Goal: Find contact information: Find contact information

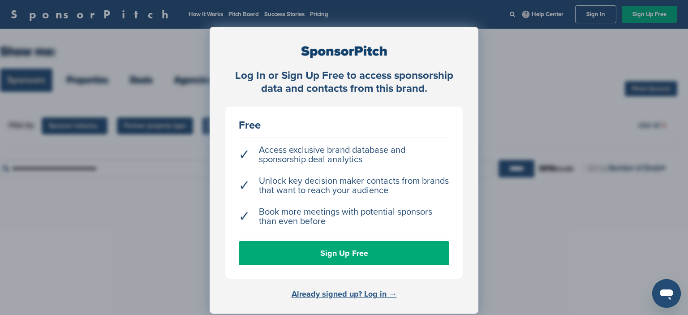
click at [346, 293] on link "Already signed up? Log in →" at bounding box center [343, 294] width 105 height 10
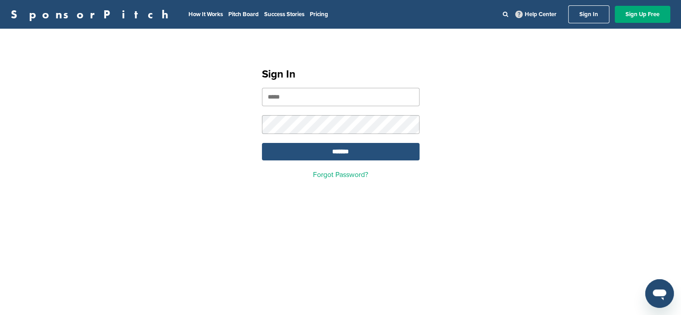
type input "**********"
click at [333, 152] on input "*******" at bounding box center [341, 151] width 158 height 17
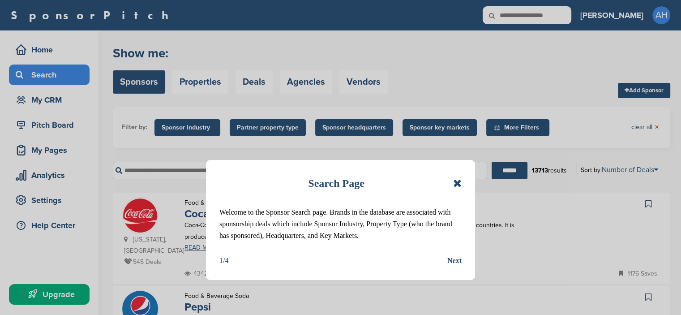
click at [458, 180] on icon at bounding box center [457, 183] width 9 height 11
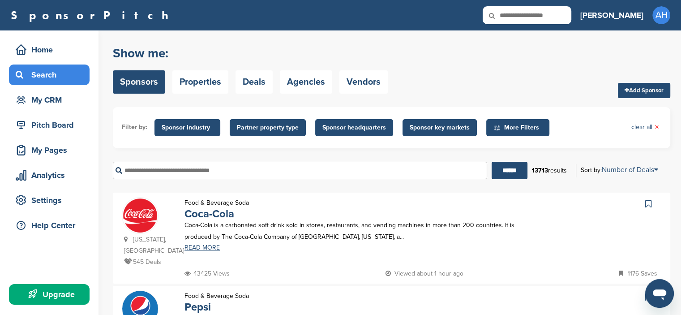
click at [148, 170] on input "text" at bounding box center [300, 170] width 374 height 17
click at [503, 170] on input "******" at bounding box center [509, 170] width 36 height 17
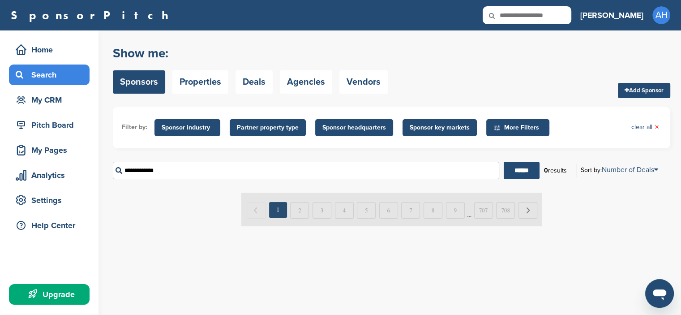
click at [435, 124] on span "Sponsor key markets" at bounding box center [440, 128] width 60 height 10
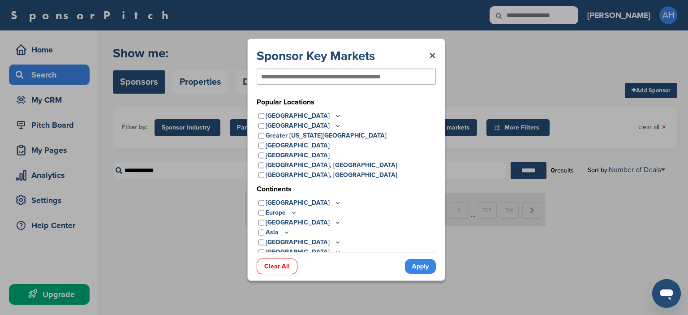
click at [265, 202] on p "North America" at bounding box center [303, 203] width 76 height 10
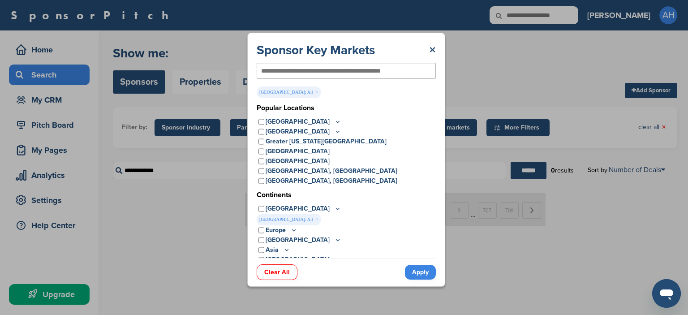
click at [261, 202] on div "Popular Locations United States Midwest Illinois Indiana Iowa Kansas Minnesota …" at bounding box center [345, 189] width 179 height 172
click at [419, 269] on link "Apply" at bounding box center [420, 272] width 31 height 15
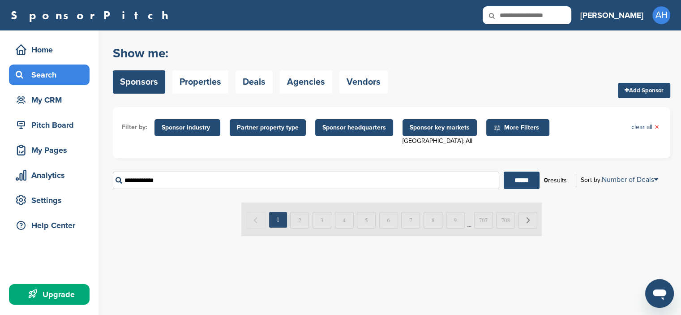
click at [192, 126] on span "Sponsor industry" at bounding box center [187, 128] width 51 height 10
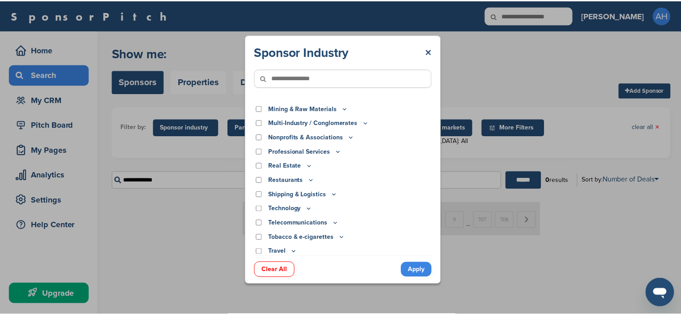
scroll to position [258, 0]
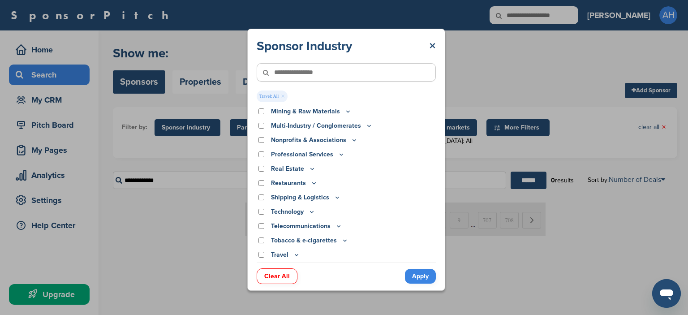
click at [423, 274] on link "Apply" at bounding box center [420, 276] width 31 height 15
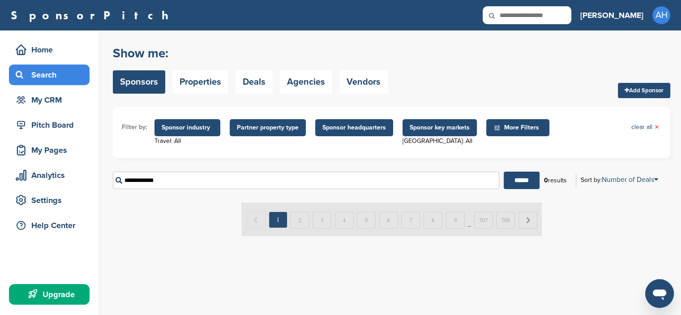
click at [180, 184] on input "**********" at bounding box center [306, 179] width 386 height 17
type input "*"
click at [519, 179] on input "******" at bounding box center [522, 179] width 36 height 17
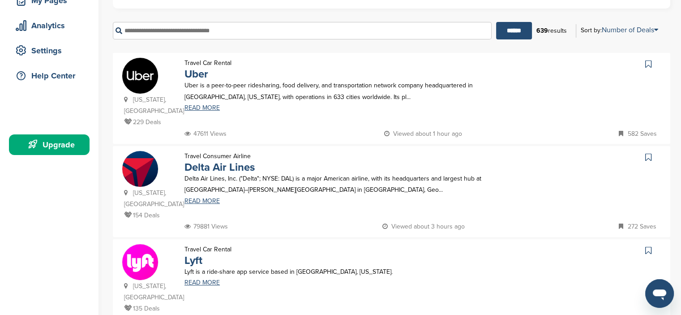
scroll to position [134, 0]
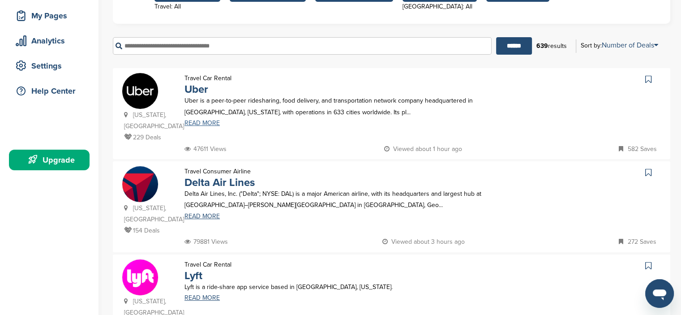
click at [205, 124] on link "READ MORE" at bounding box center [357, 123] width 346 height 6
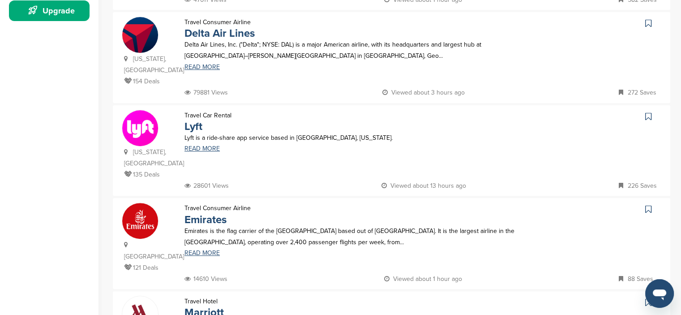
scroll to position [269, 0]
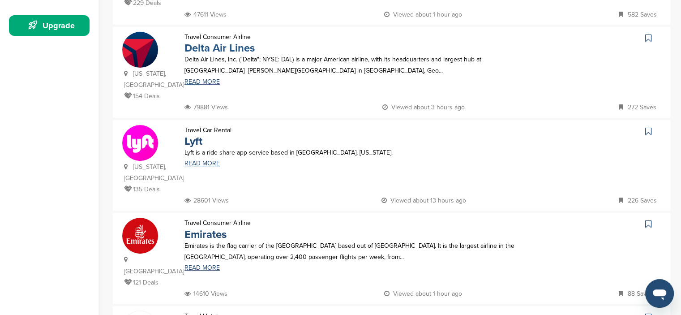
click at [208, 47] on link "Delta Air Lines" at bounding box center [219, 48] width 70 height 13
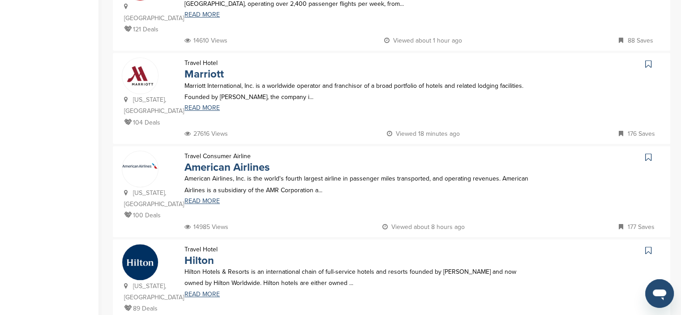
scroll to position [537, 0]
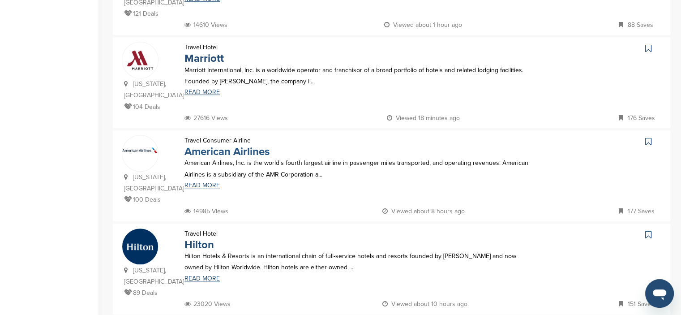
click at [215, 145] on link "American Airlines" at bounding box center [226, 151] width 85 height 13
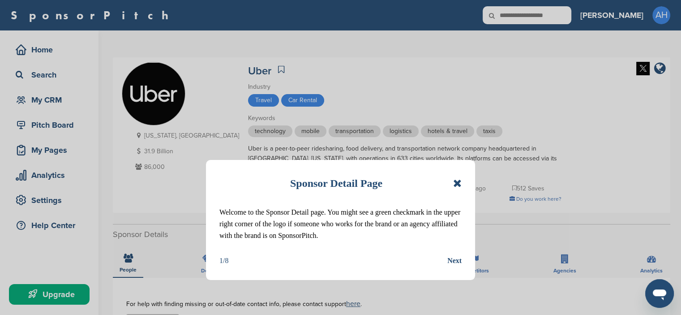
click at [457, 184] on icon at bounding box center [457, 183] width 9 height 11
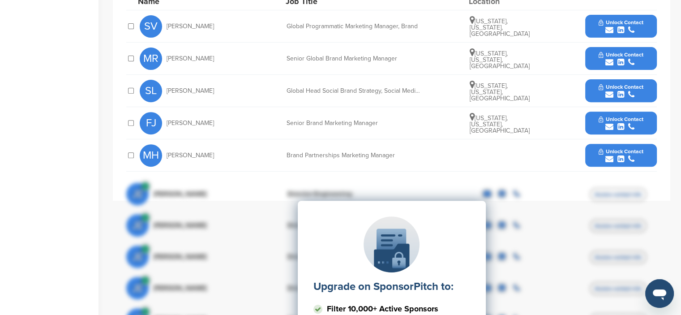
scroll to position [358, 0]
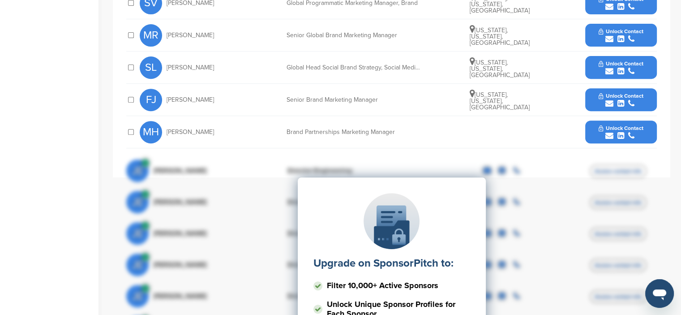
click at [621, 125] on span "Unlock Contact" at bounding box center [620, 128] width 44 height 6
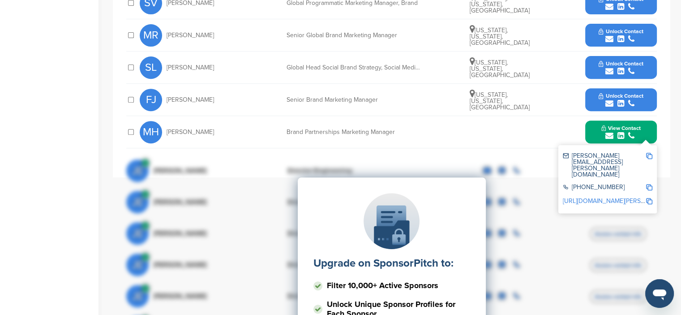
click at [647, 153] on img at bounding box center [649, 156] width 6 height 6
click at [604, 181] on div "Upgrade on SponsorPitch to: Filter 10,000+ Active Sponsors Unlock Unique Sponso…" at bounding box center [391, 267] width 530 height 224
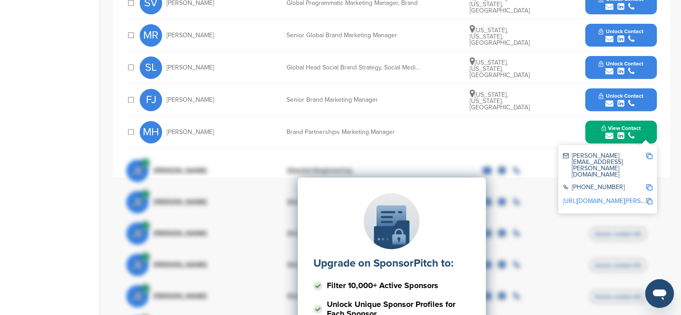
click at [649, 181] on div "Upgrade on SponsorPitch to: Filter 10,000+ Active Sponsors Unlock Unique Sponso…" at bounding box center [391, 267] width 530 height 224
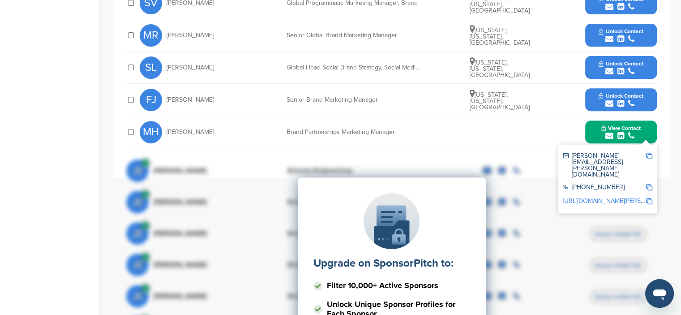
click at [649, 181] on div "Upgrade on SponsorPitch to: Filter 10,000+ Active Sponsors Unlock Unique Sponso…" at bounding box center [391, 267] width 530 height 224
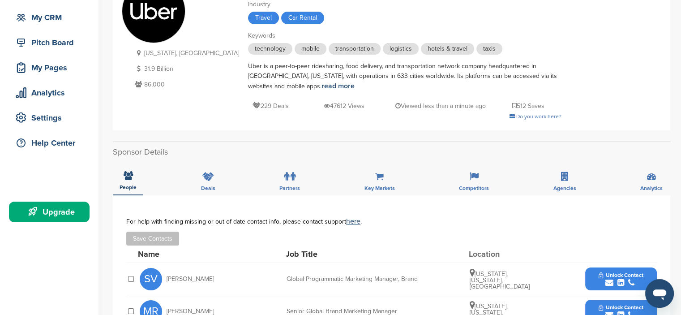
scroll to position [0, 0]
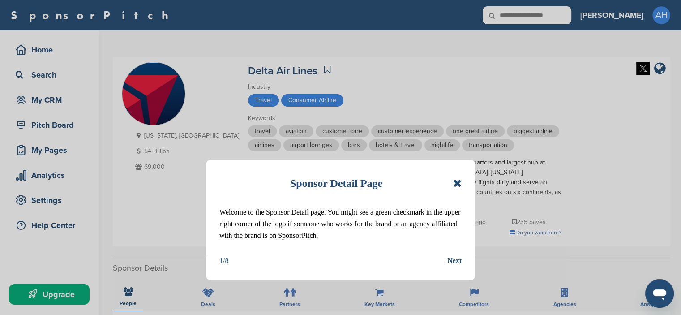
click at [457, 184] on icon at bounding box center [457, 183] width 9 height 11
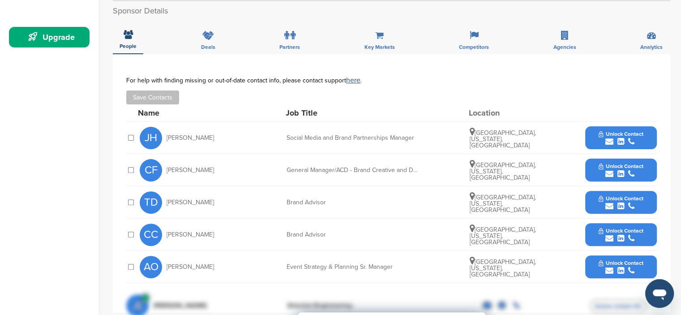
scroll to position [224, 0]
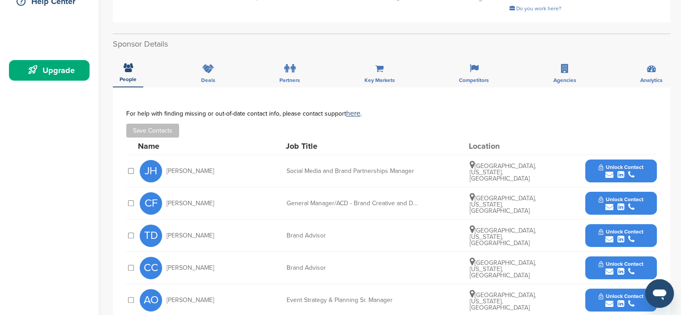
click at [621, 164] on span "Unlock Contact" at bounding box center [620, 167] width 44 height 6
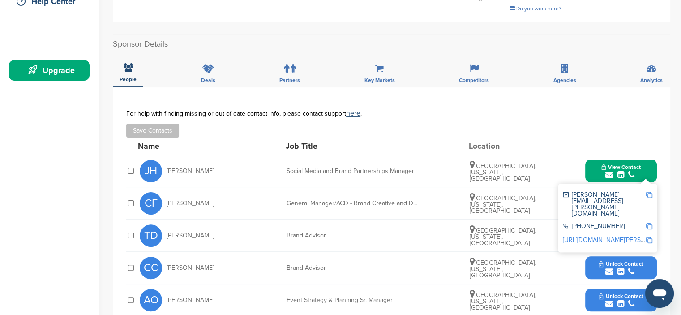
click at [649, 237] on img at bounding box center [649, 240] width 6 height 6
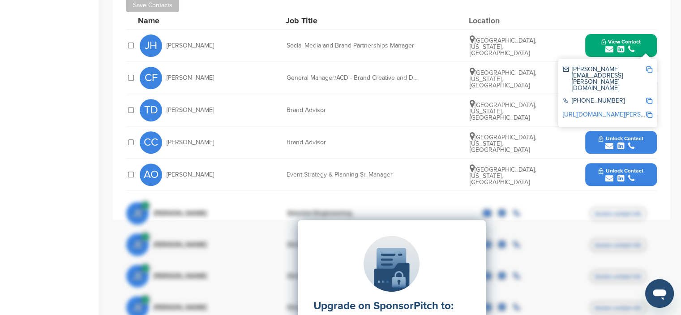
scroll to position [358, 0]
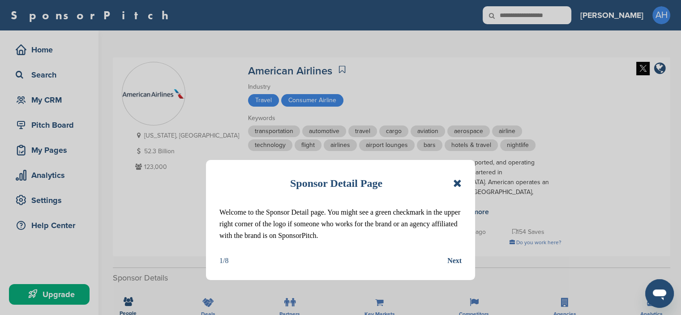
click at [456, 181] on icon at bounding box center [457, 183] width 9 height 11
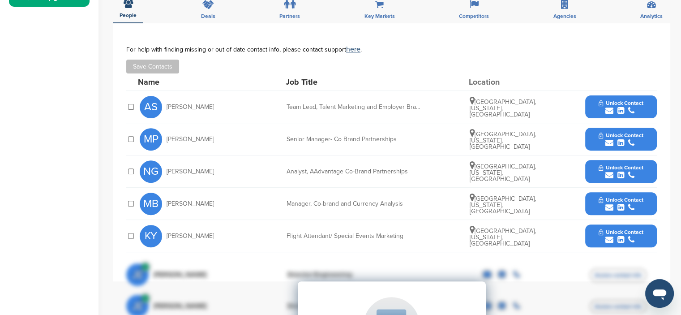
scroll to position [313, 0]
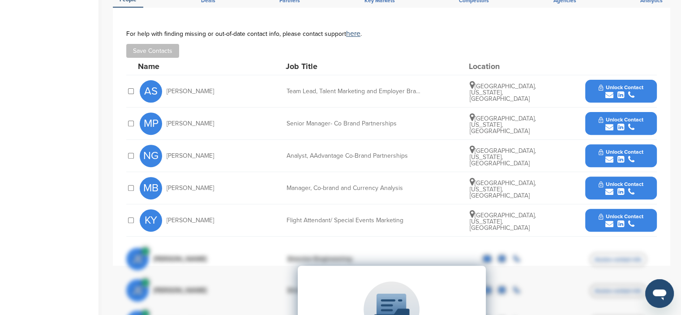
click at [616, 116] on span "Unlock Contact" at bounding box center [620, 119] width 44 height 6
